Goal: Transaction & Acquisition: Purchase product/service

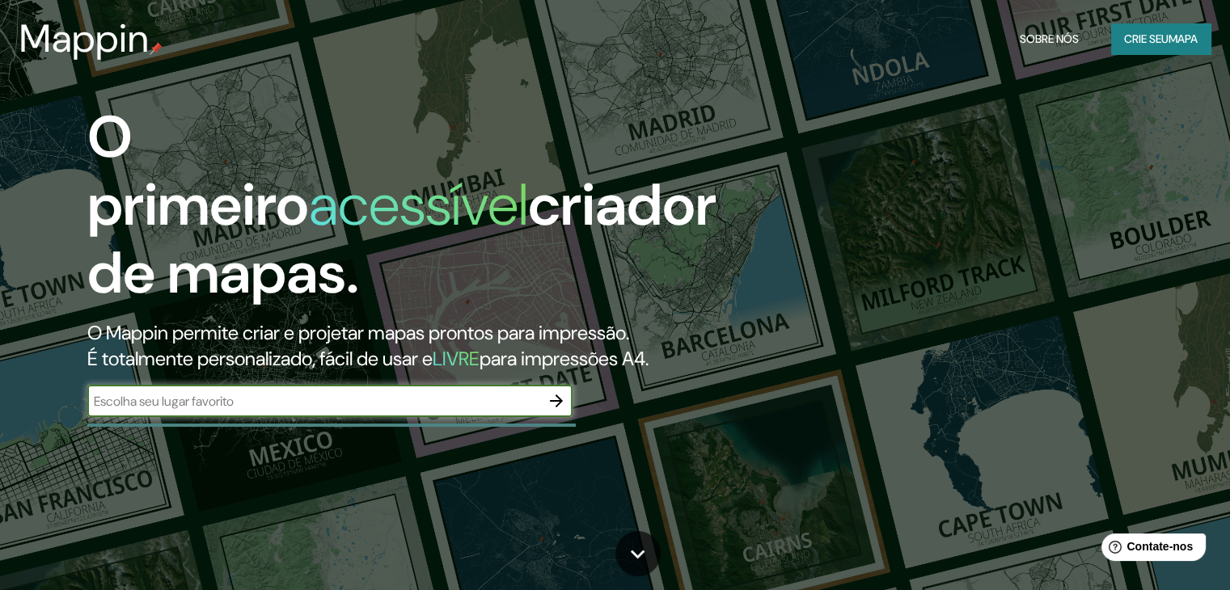
click at [369, 403] on input "text" at bounding box center [313, 401] width 453 height 19
click at [1168, 36] on font "mapa" at bounding box center [1182, 39] width 29 height 15
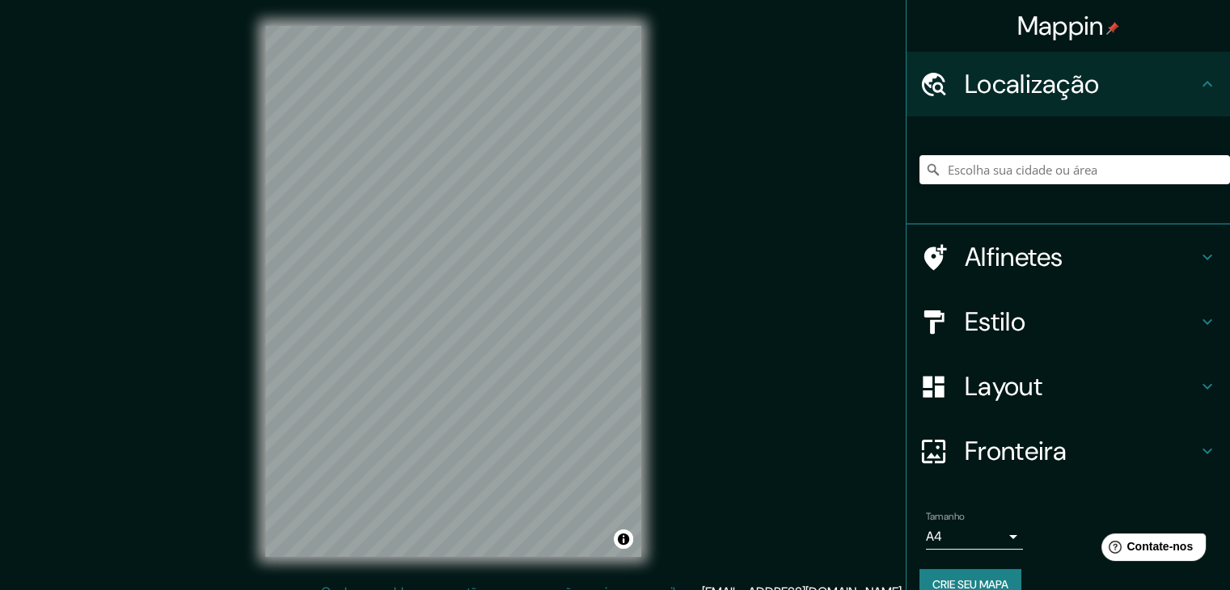
click at [1002, 97] on font "Localização" at bounding box center [1031, 84] width 134 height 34
click at [1005, 169] on input "Escolha sua cidade ou área" at bounding box center [1074, 169] width 310 height 29
click at [1158, 314] on h4 "Estilo" at bounding box center [1080, 322] width 233 height 32
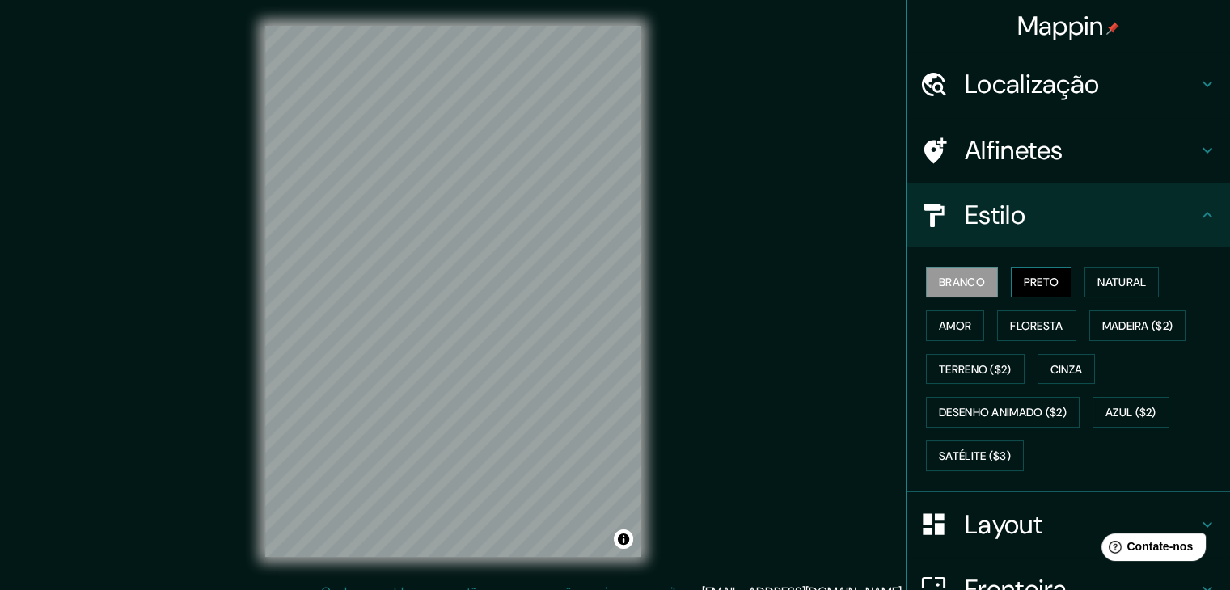
click at [1036, 283] on font "Preto" at bounding box center [1041, 282] width 36 height 15
click at [1106, 286] on font "Natural" at bounding box center [1121, 282] width 49 height 15
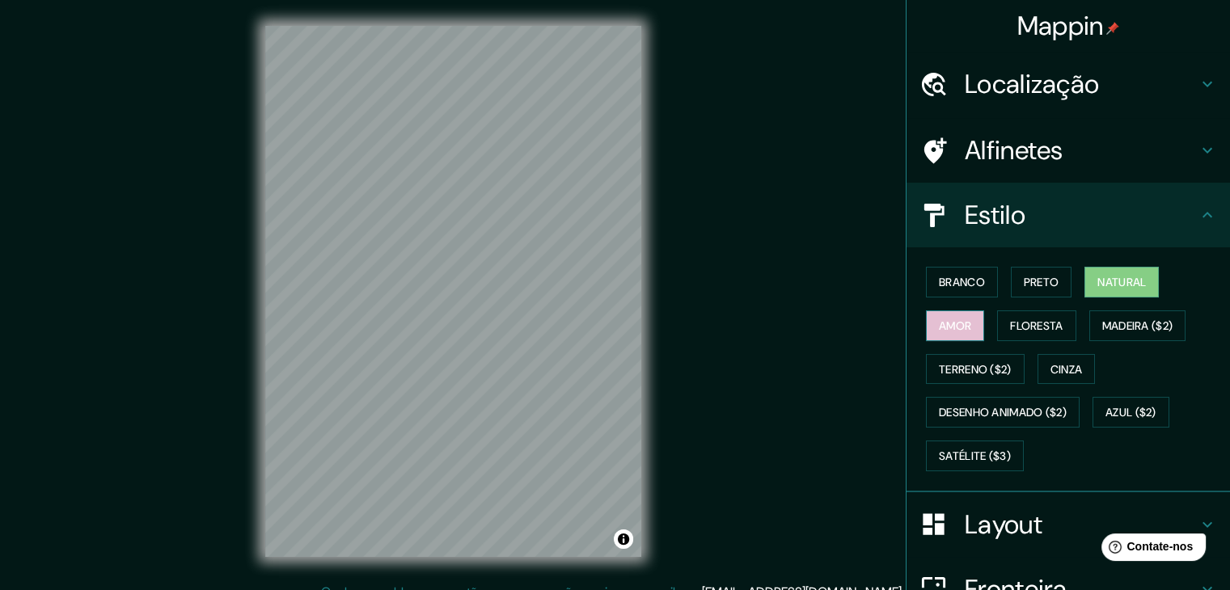
click at [963, 321] on button "Amor" at bounding box center [955, 325] width 58 height 31
click at [1015, 323] on font "Floresta" at bounding box center [1036, 326] width 53 height 15
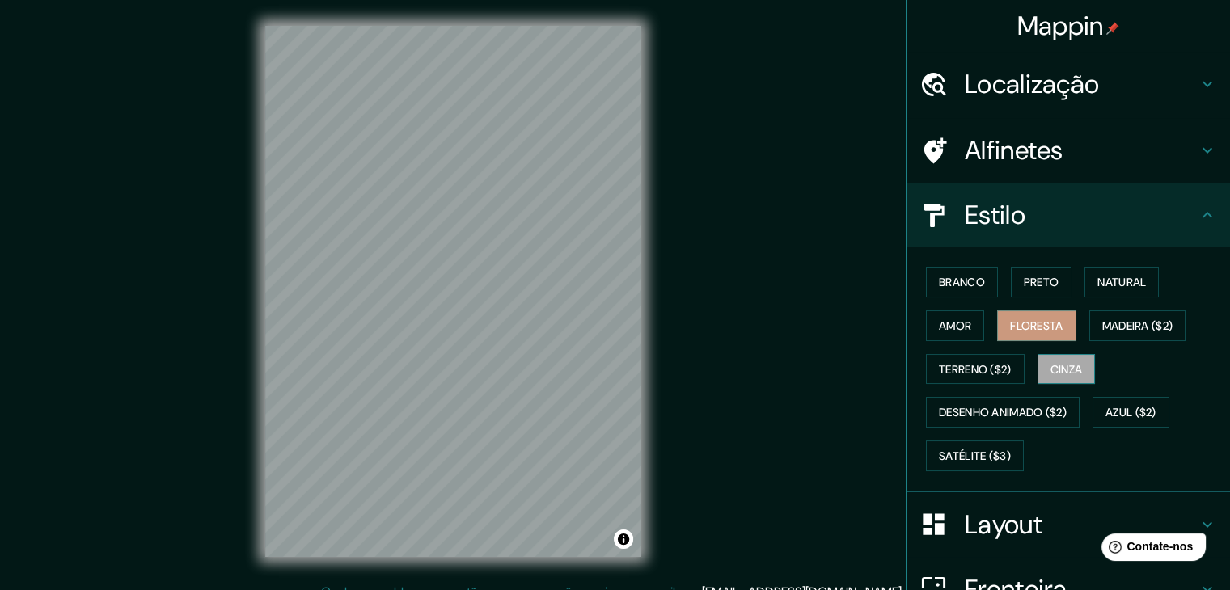
click at [1074, 363] on font "Cinza" at bounding box center [1066, 369] width 32 height 15
click at [993, 463] on font "Satélite ($3)" at bounding box center [975, 455] width 72 height 21
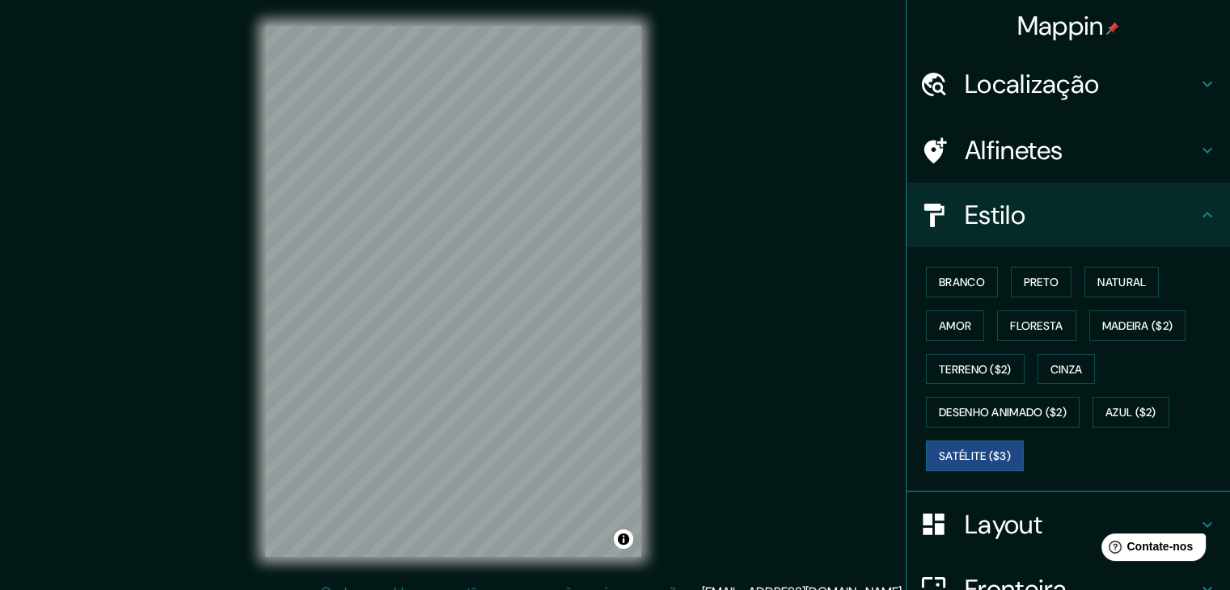
click at [1097, 99] on h4 "Localização" at bounding box center [1080, 84] width 233 height 32
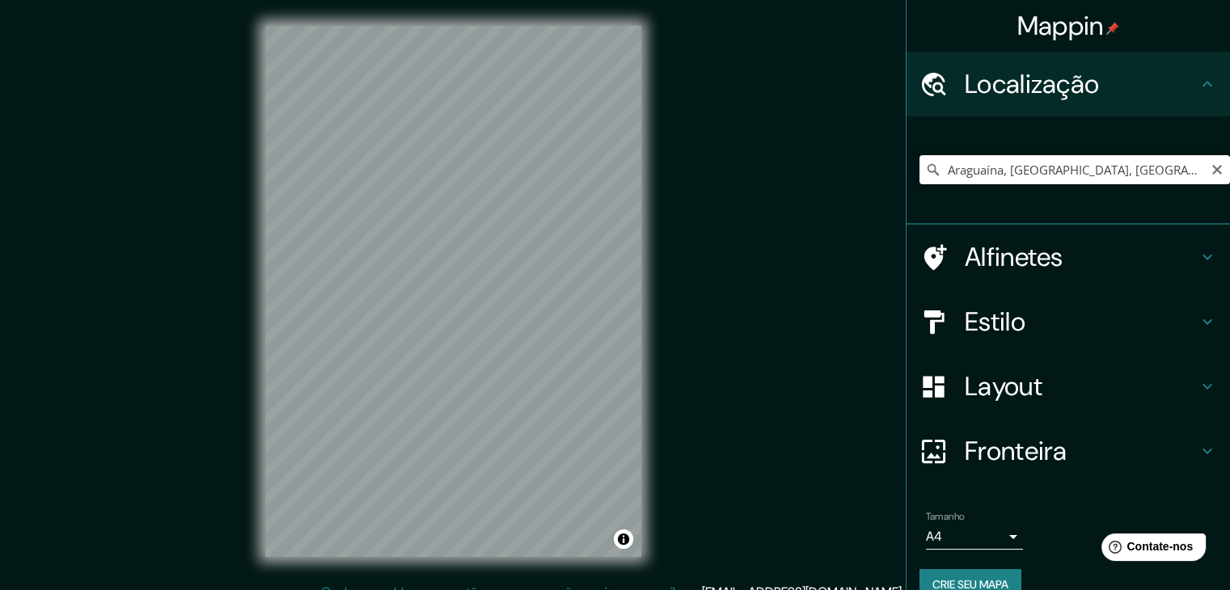
click at [1065, 178] on input "Araguaína, [GEOGRAPHIC_DATA], [GEOGRAPHIC_DATA]" at bounding box center [1074, 169] width 310 height 29
click at [1127, 173] on input "Araguaína, [GEOGRAPHIC_DATA], [GEOGRAPHIC_DATA]" at bounding box center [1074, 169] width 310 height 29
drag, startPoint x: 1116, startPoint y: 173, endPoint x: 866, endPoint y: 169, distance: 249.8
click at [867, 171] on div "Mappin Localização [GEOGRAPHIC_DATA], [GEOGRAPHIC_DATA], [GEOGRAPHIC_DATA] Alfi…" at bounding box center [615, 304] width 1230 height 609
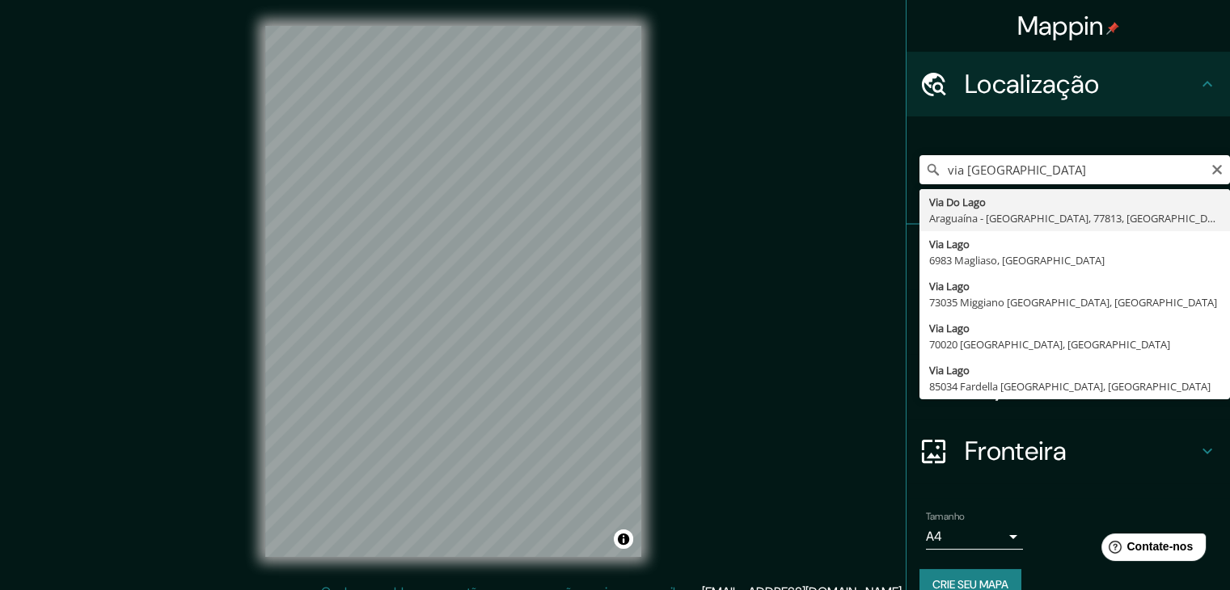
type input "[GEOGRAPHIC_DATA], [GEOGRAPHIC_DATA] - [GEOGRAPHIC_DATA], 77813, [GEOGRAPHIC_DA…"
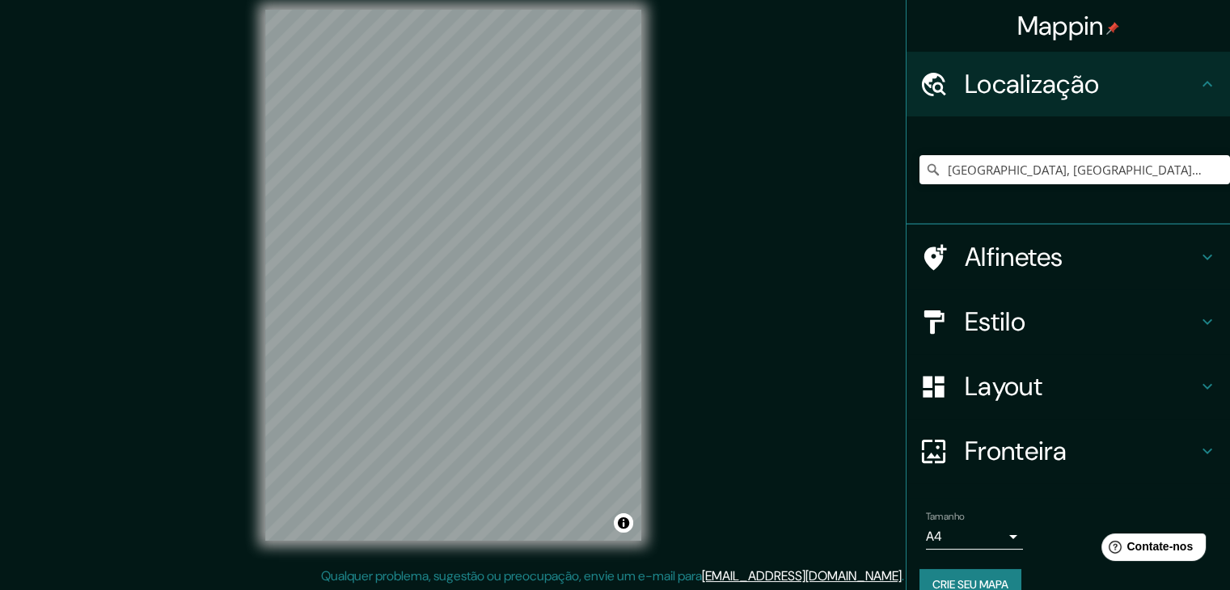
scroll to position [19, 0]
